Goal: Transaction & Acquisition: Purchase product/service

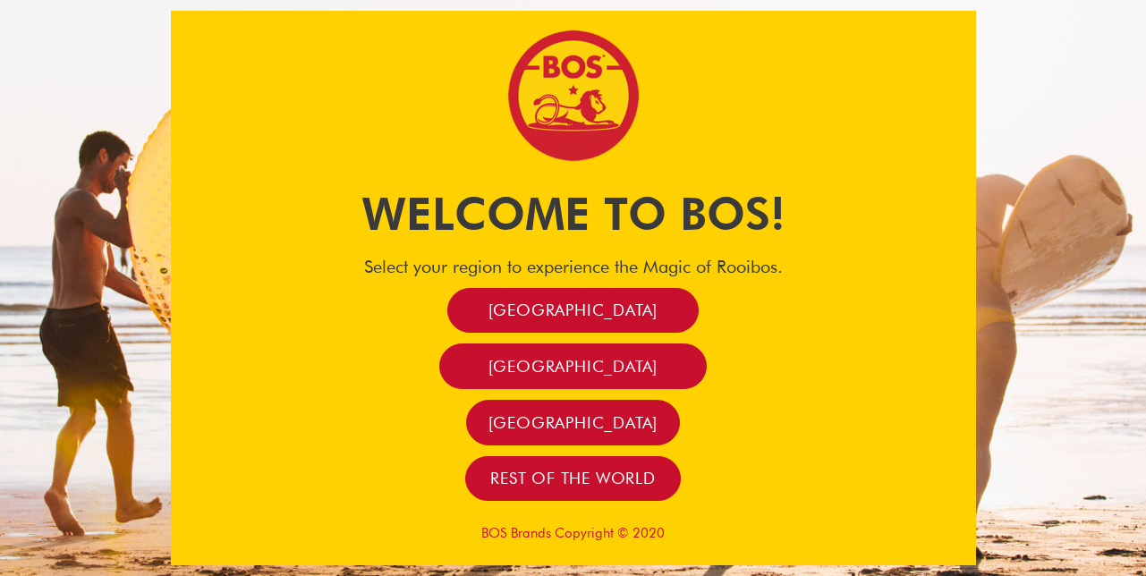
click at [611, 320] on span "[GEOGRAPHIC_DATA]" at bounding box center [574, 310] width 170 height 21
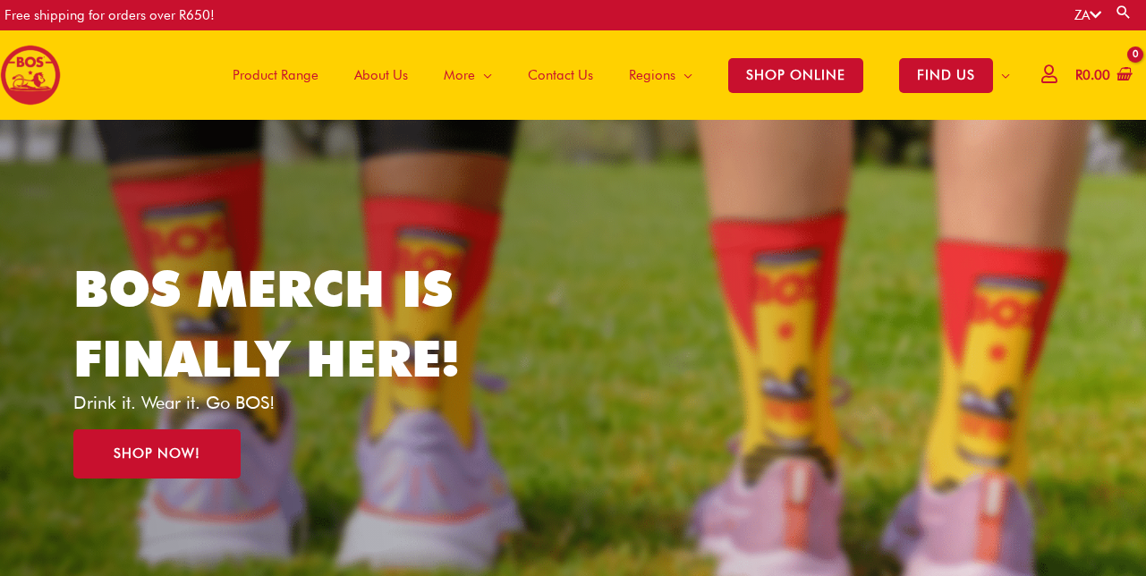
click at [282, 81] on span "Product Range" at bounding box center [276, 75] width 86 height 54
click at [298, 69] on span "Product Range" at bounding box center [276, 75] width 86 height 54
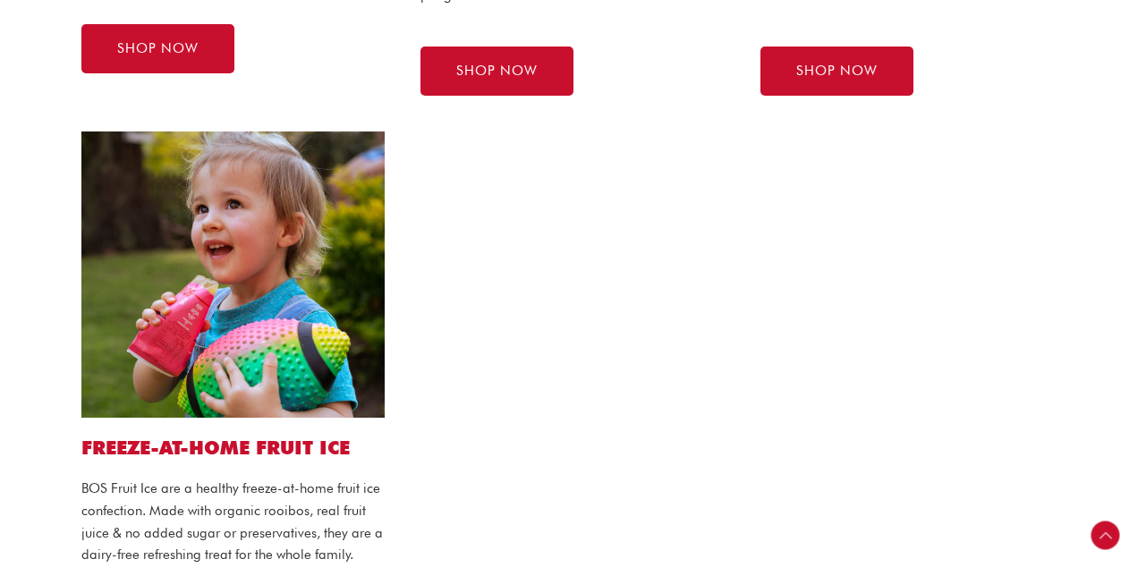
scroll to position [1475, 0]
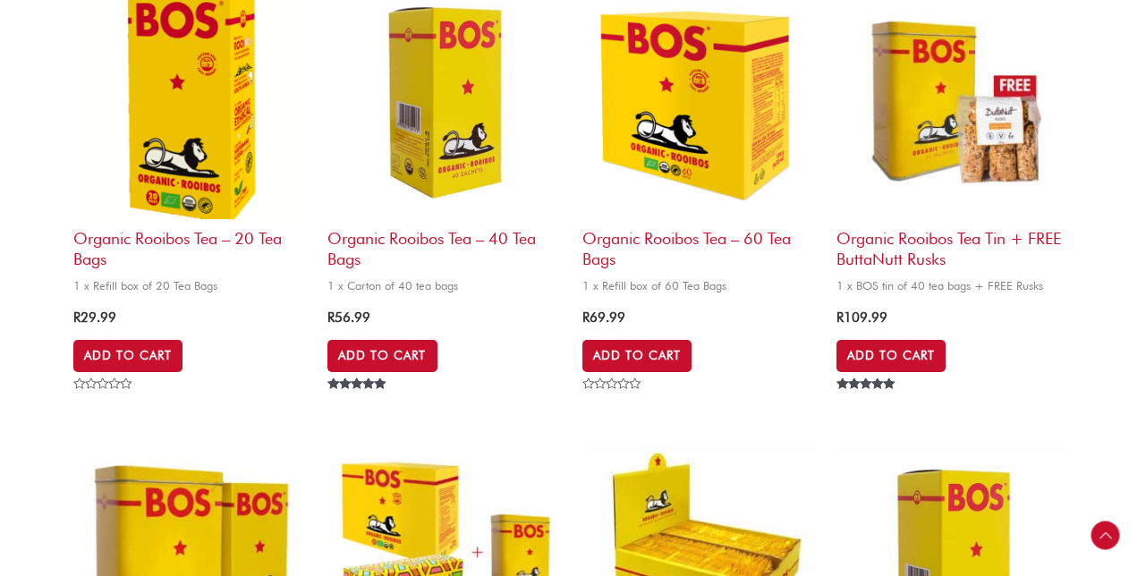
scroll to position [742, 0]
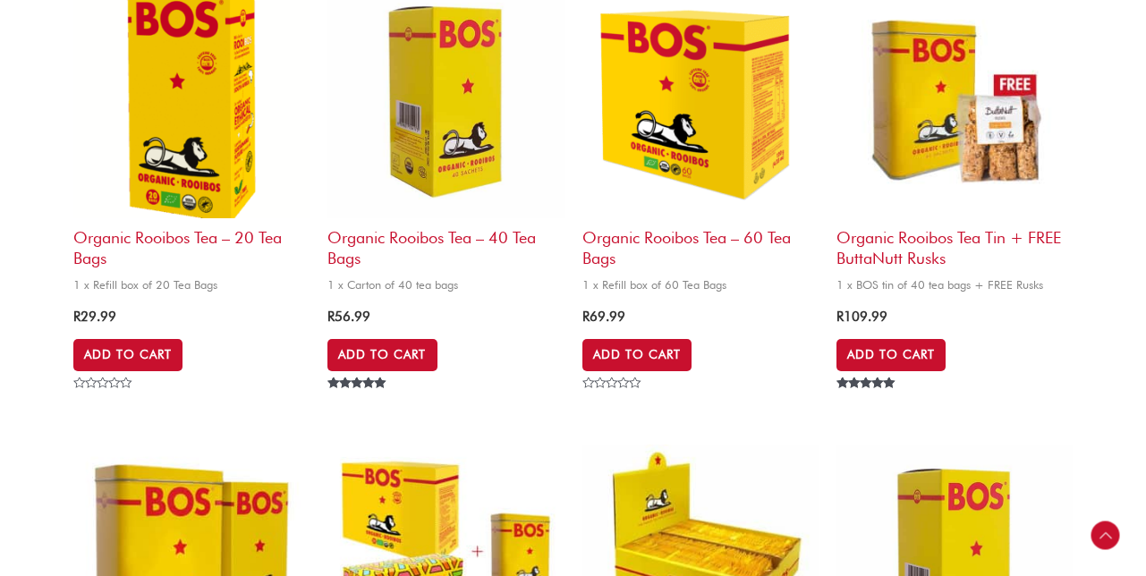
click at [286, 117] on img at bounding box center [191, 100] width 236 height 236
click at [239, 96] on img at bounding box center [191, 100] width 236 height 236
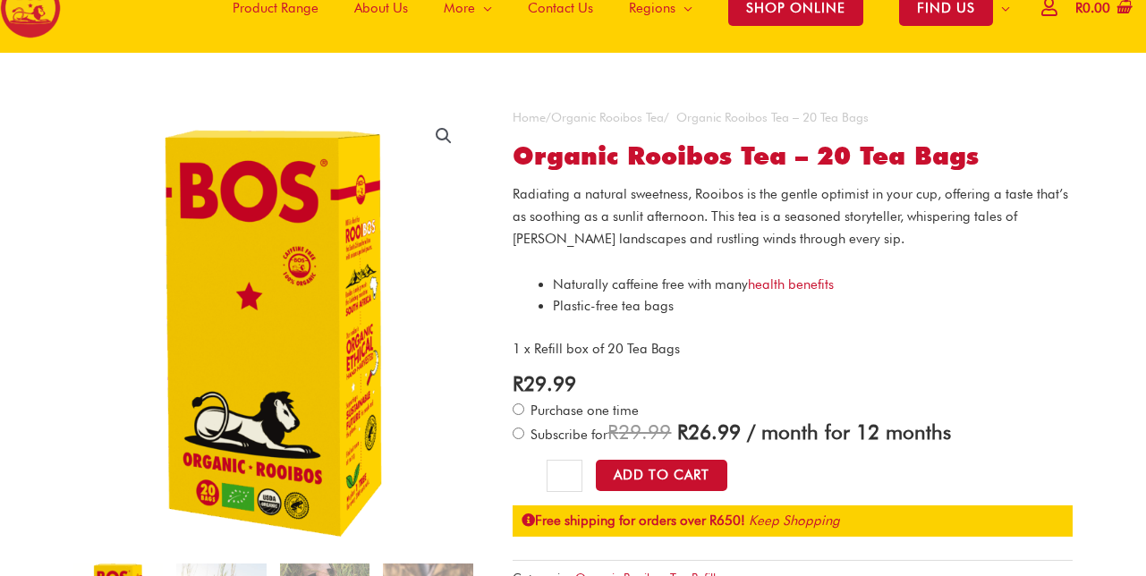
scroll to position [109, 0]
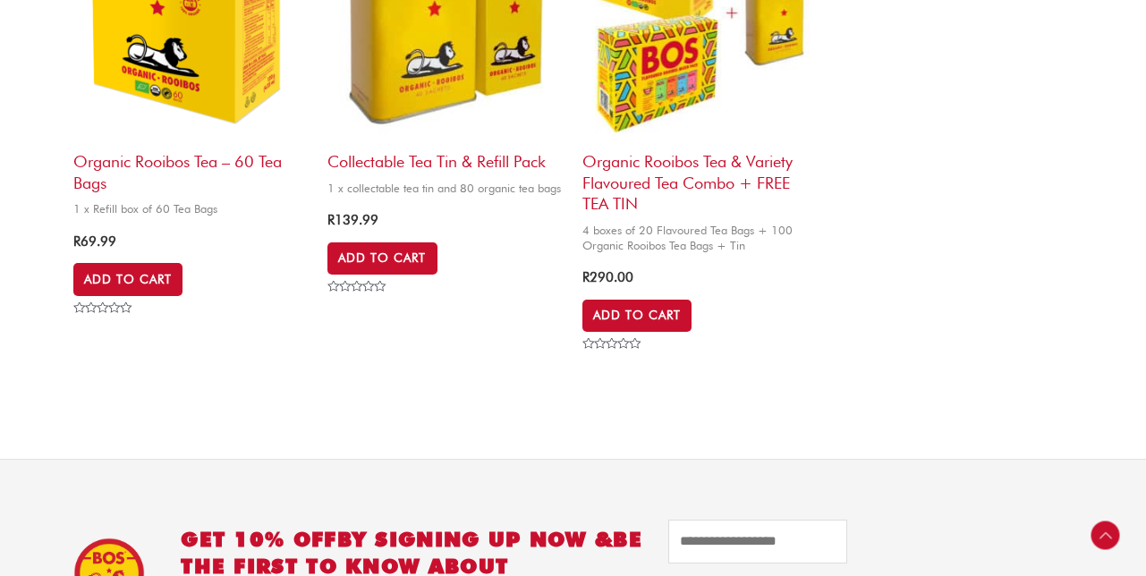
scroll to position [1851, 0]
